Goal: Task Accomplishment & Management: Complete application form

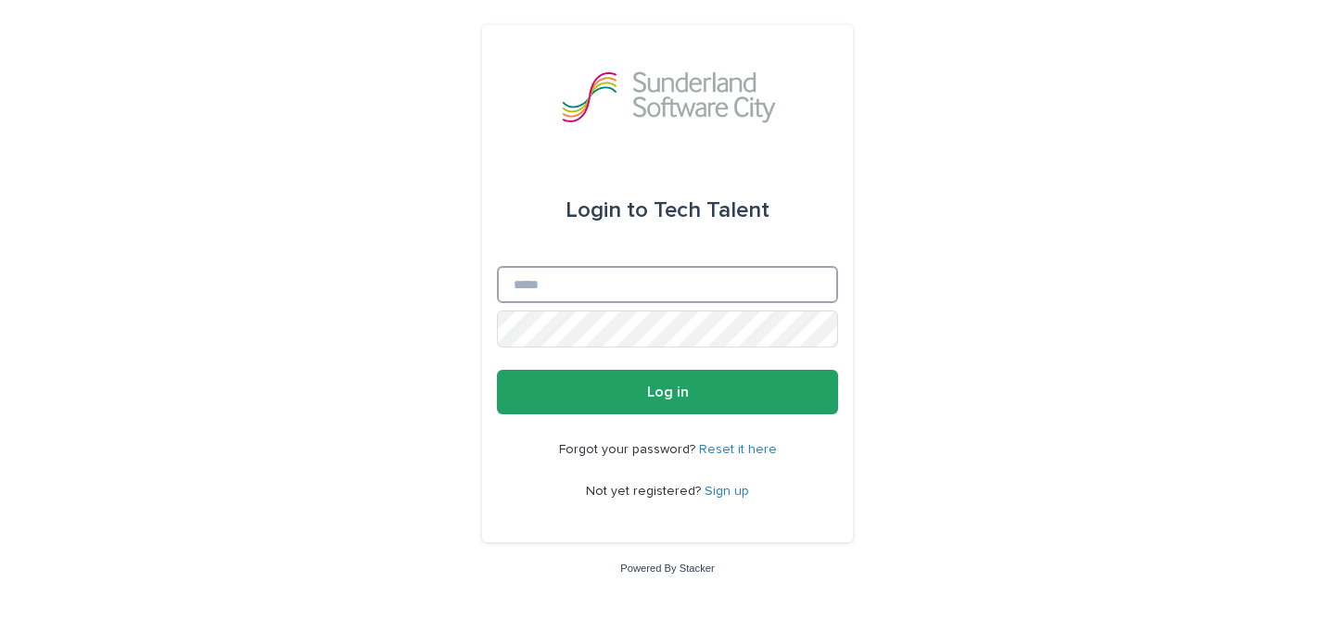
click at [740, 285] on input "Email" at bounding box center [667, 284] width 341 height 37
click at [923, 220] on div "Login to Tech Talent Email Password Log in Forgot your password? Reset it here …" at bounding box center [667, 310] width 1335 height 620
click at [714, 495] on link "Sign up" at bounding box center [726, 491] width 44 height 13
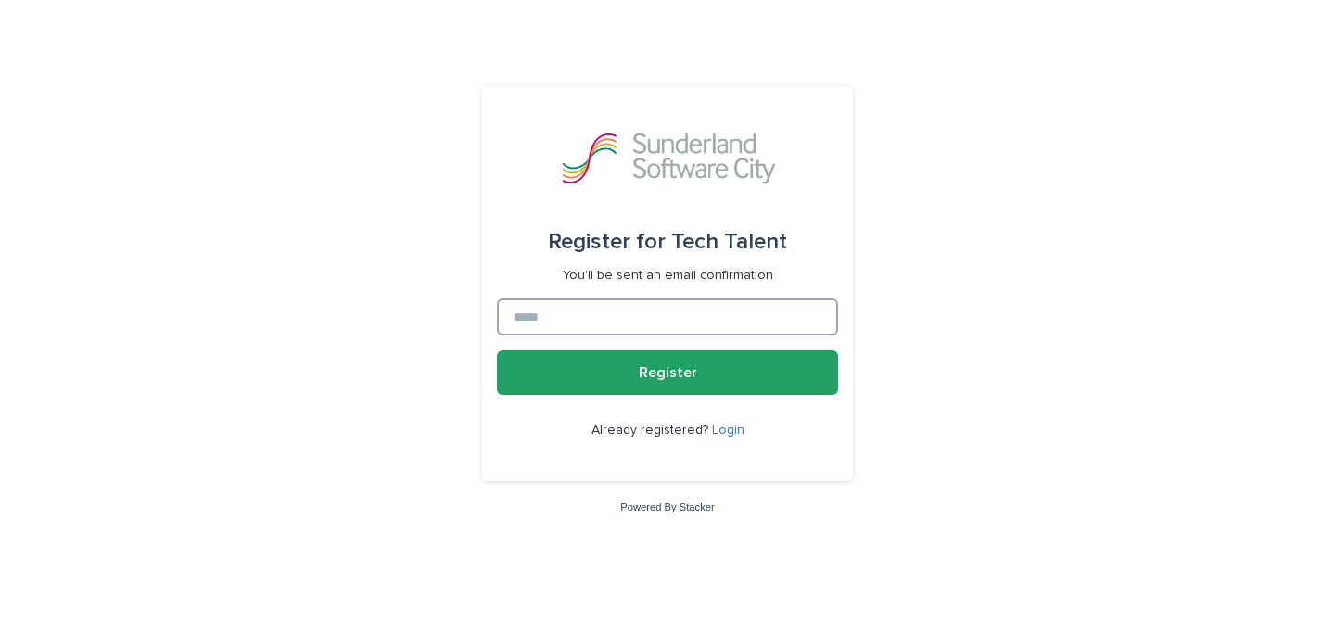
click at [679, 331] on input at bounding box center [667, 316] width 341 height 37
type input "**********"
click at [497, 350] on button "Register" at bounding box center [667, 372] width 341 height 44
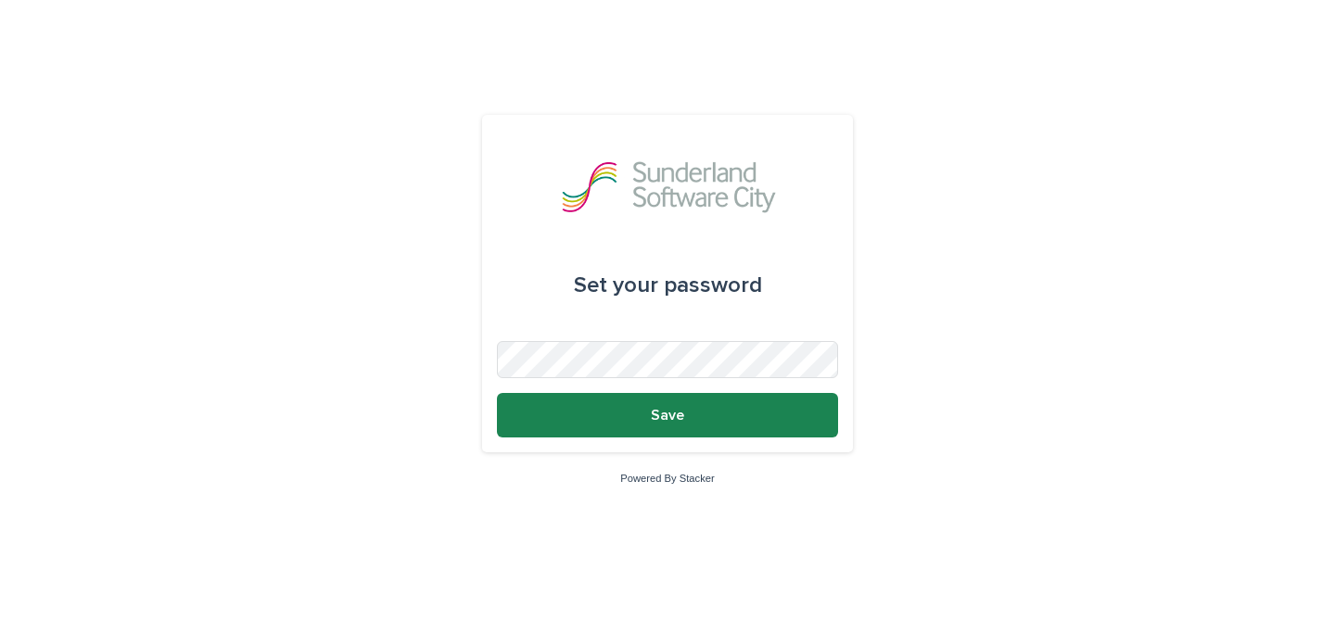
click at [709, 417] on button "Save" at bounding box center [667, 415] width 341 height 44
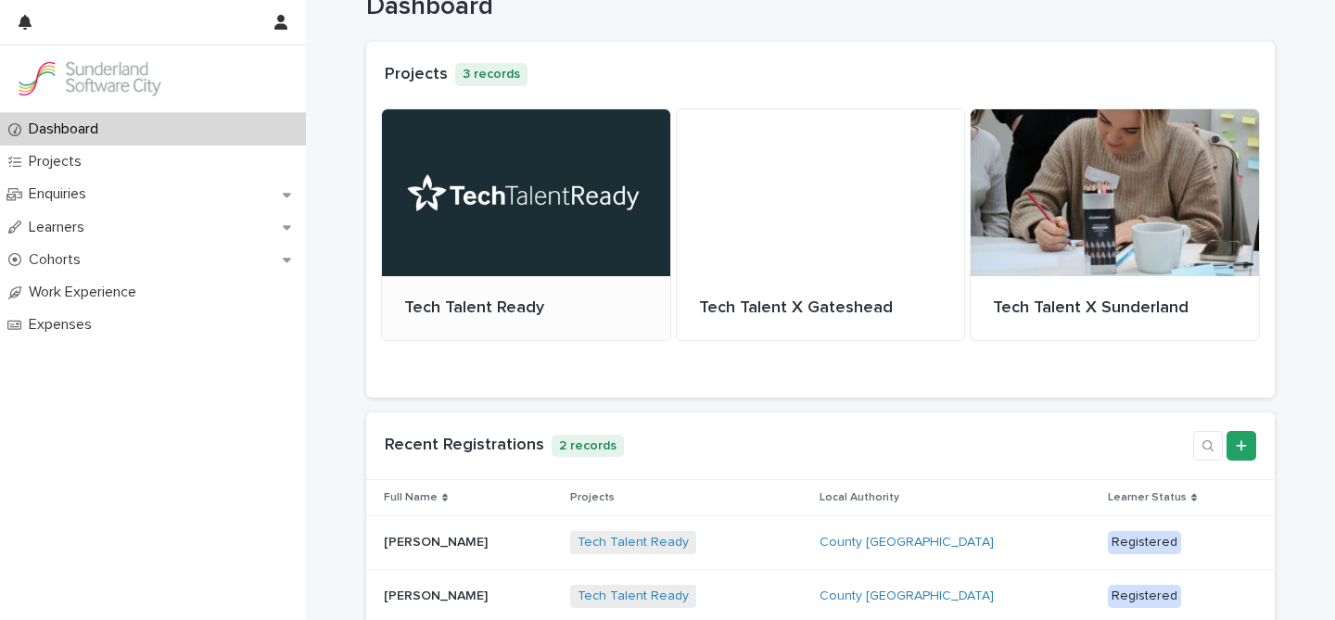
scroll to position [75, 0]
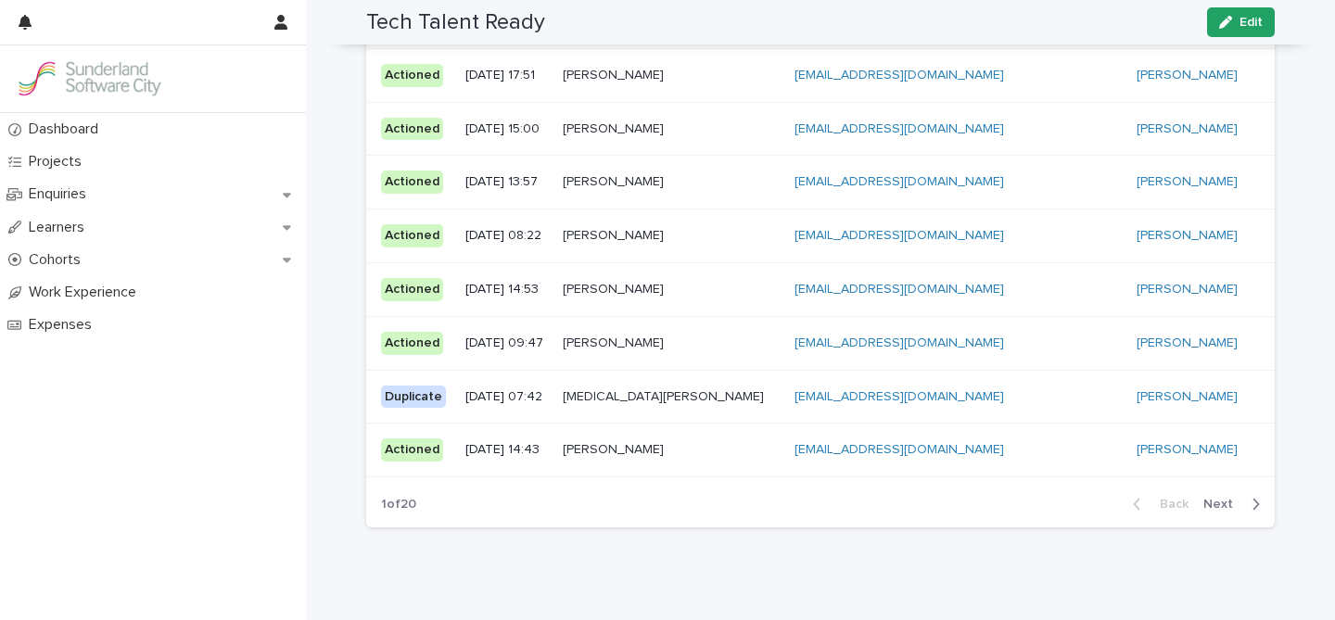
scroll to position [1493, 0]
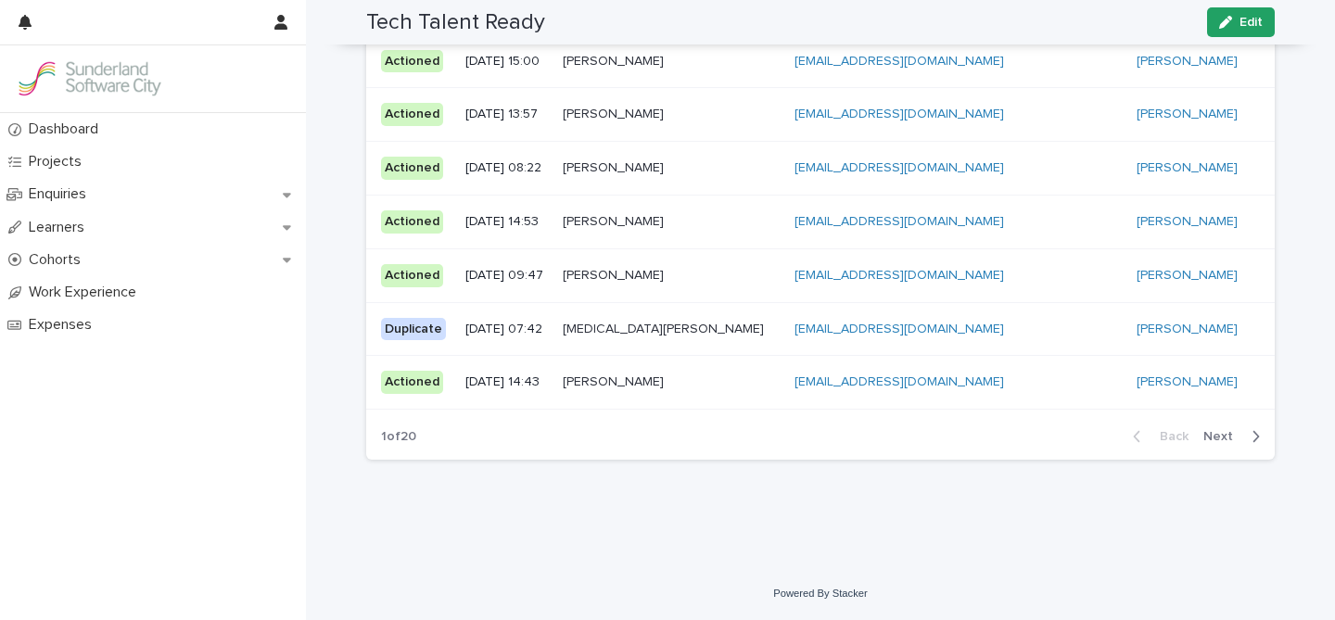
click at [1237, 442] on span "Next" at bounding box center [1223, 436] width 41 height 13
click at [1173, 442] on span "Back" at bounding box center [1168, 436] width 40 height 13
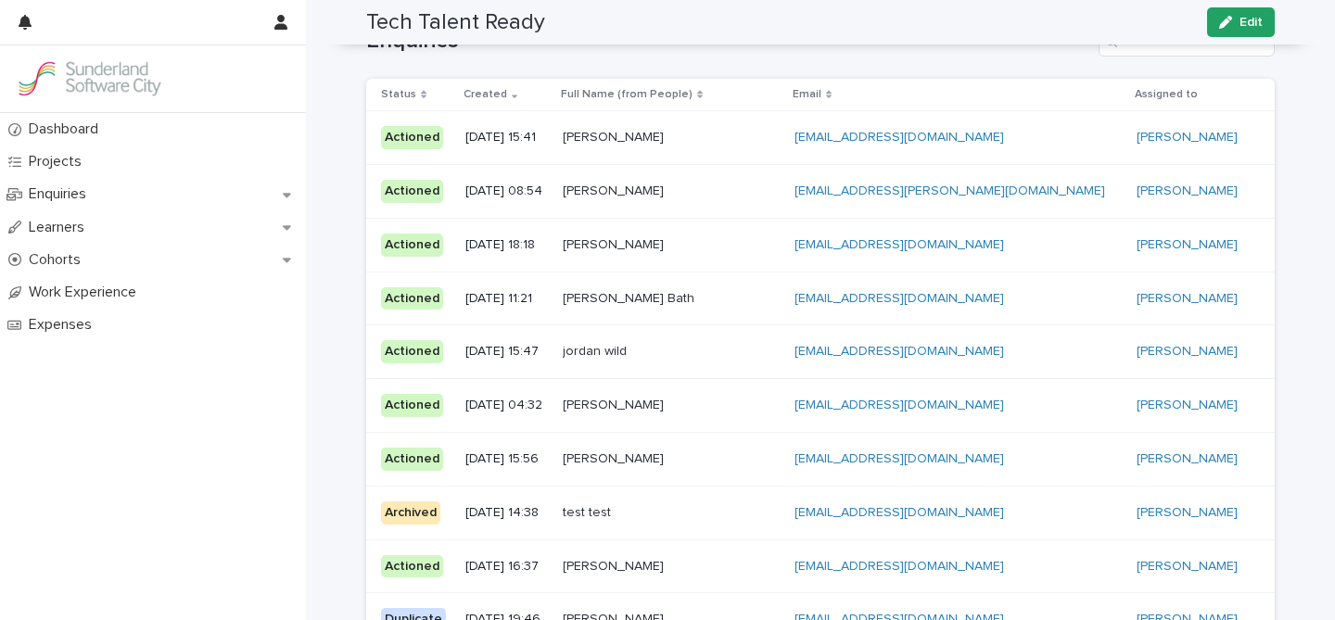
scroll to position [183, 0]
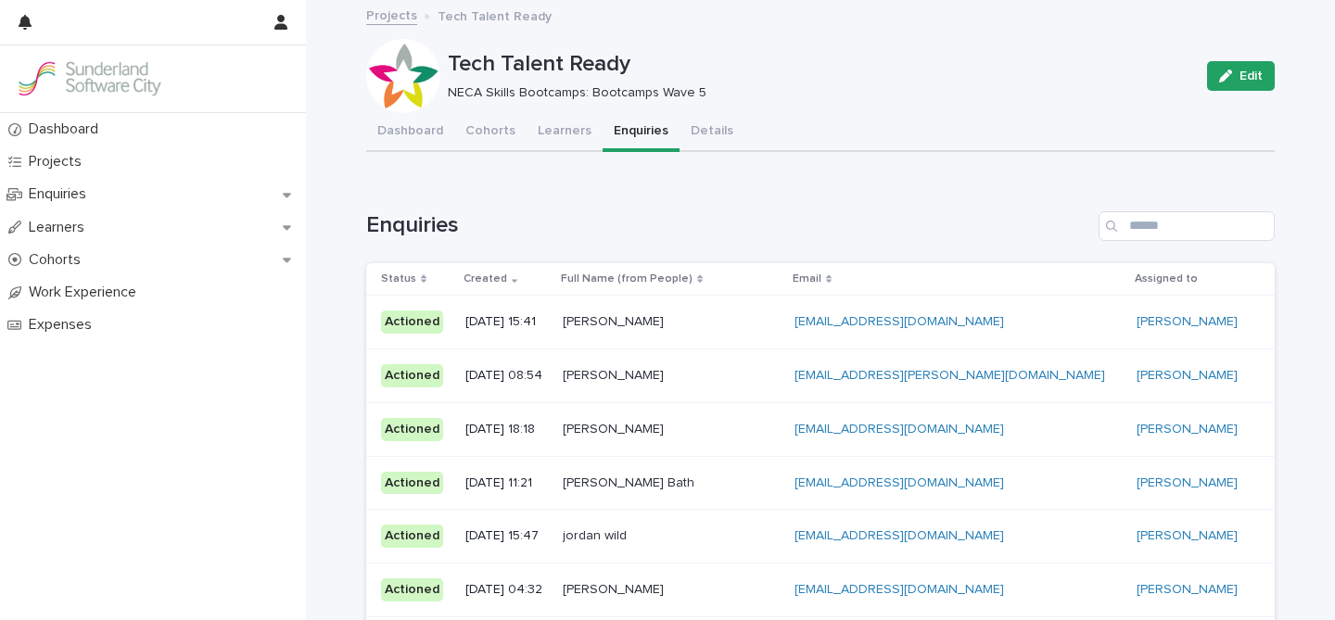
drag, startPoint x: 705, startPoint y: 317, endPoint x: 621, endPoint y: 319, distance: 84.4
click at [621, 319] on tr "Actioned [DATE] 15:41 [PERSON_NAME] [PERSON_NAME] [PERSON_NAME][EMAIL_ADDRESS][…" at bounding box center [820, 323] width 908 height 54
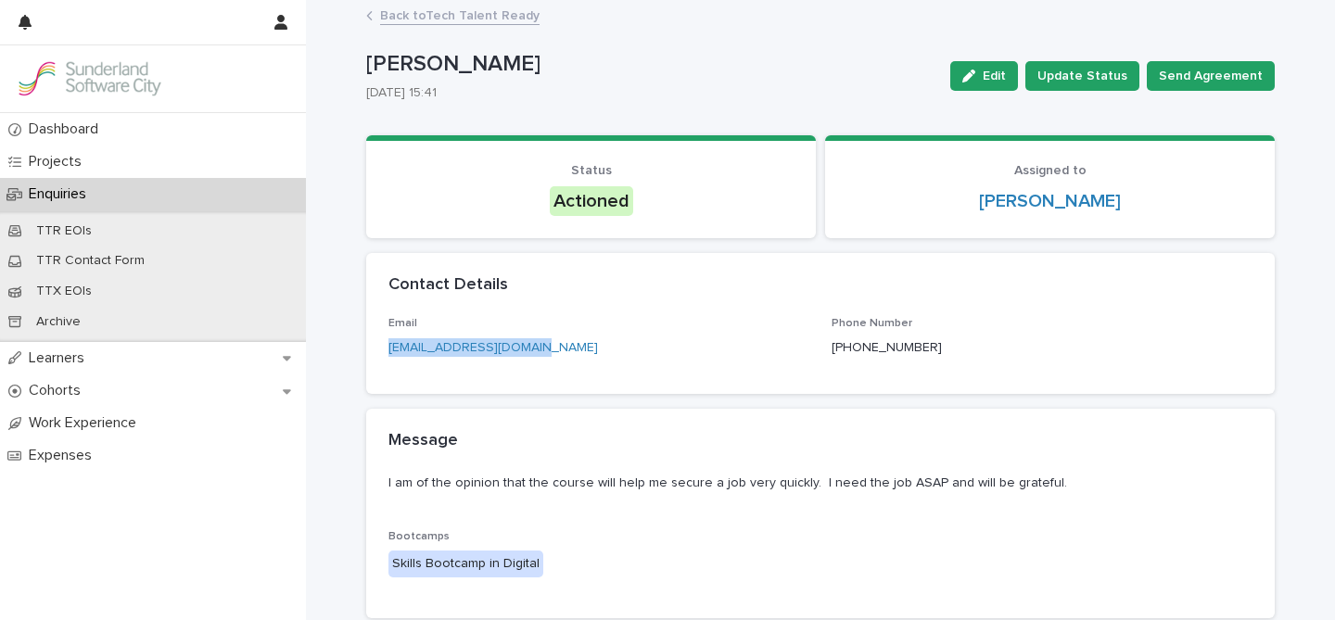
drag, startPoint x: 530, startPoint y: 345, endPoint x: 376, endPoint y: 345, distance: 153.8
click at [376, 345] on div "Email [EMAIL_ADDRESS][DOMAIN_NAME] Phone Number [PHONE_NUMBER]" at bounding box center [820, 355] width 908 height 77
copy link "[EMAIL_ADDRESS][DOMAIN_NAME]"
